Goal: Find specific page/section: Find specific page/section

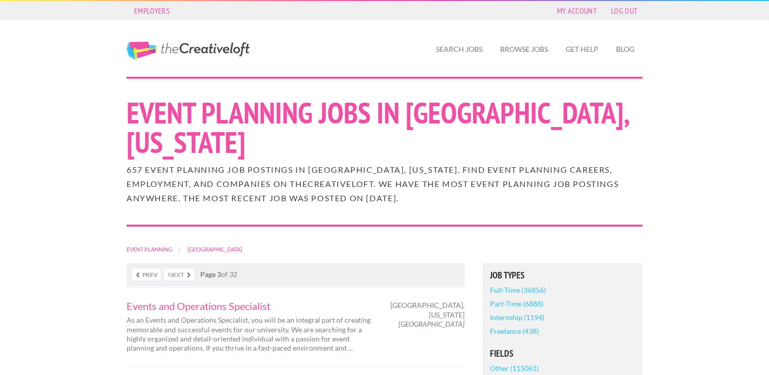
click at [140, 277] on link "Prev" at bounding box center [146, 275] width 28 height 12
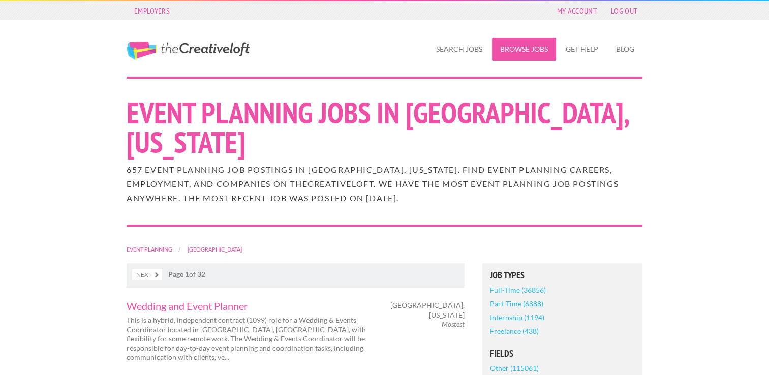
click at [510, 54] on link "Browse Jobs" at bounding box center [524, 49] width 64 height 23
